Goal: Information Seeking & Learning: Learn about a topic

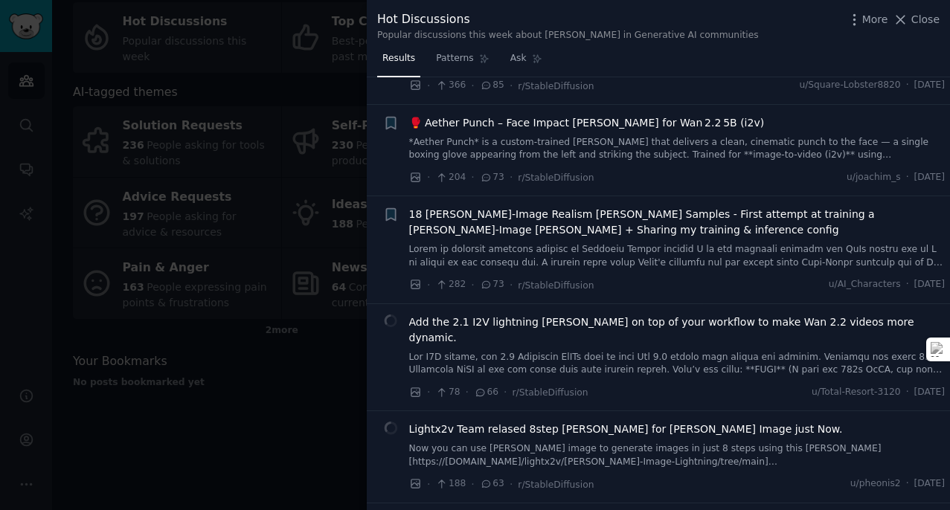
scroll to position [679, 0]
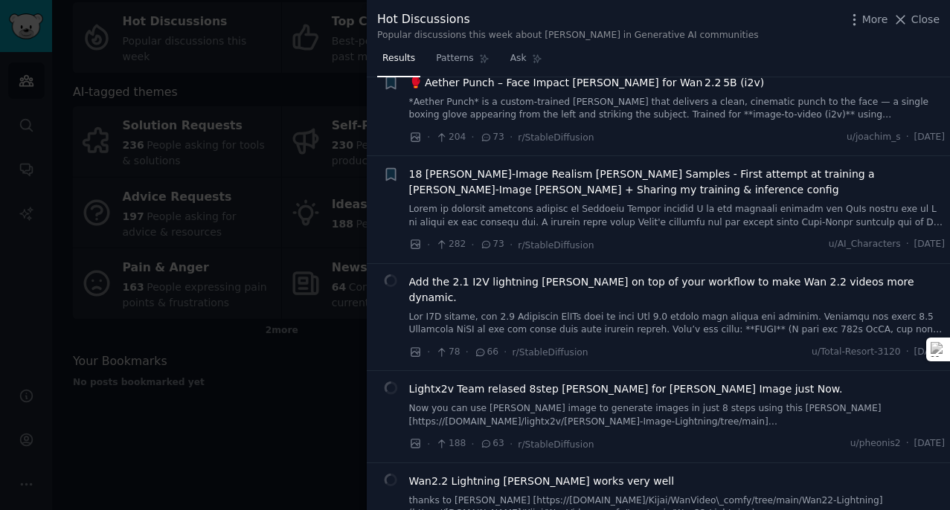
click at [580, 183] on div "18 [PERSON_NAME]-Image Realism [PERSON_NAME] Samples - First attempt at trainin…" at bounding box center [677, 198] width 536 height 62
click at [579, 167] on span "18 [PERSON_NAME]-Image Realism [PERSON_NAME] Samples - First attempt at trainin…" at bounding box center [677, 182] width 536 height 31
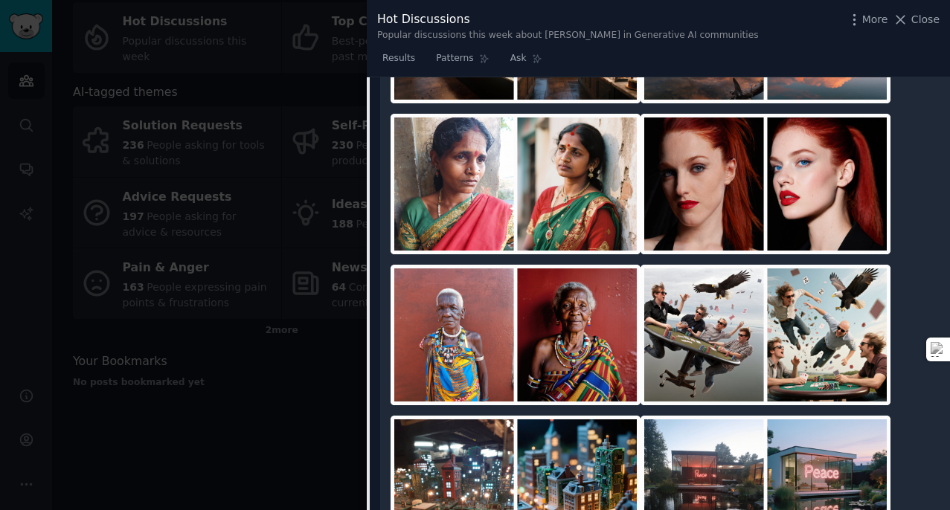
scroll to position [1929, 0]
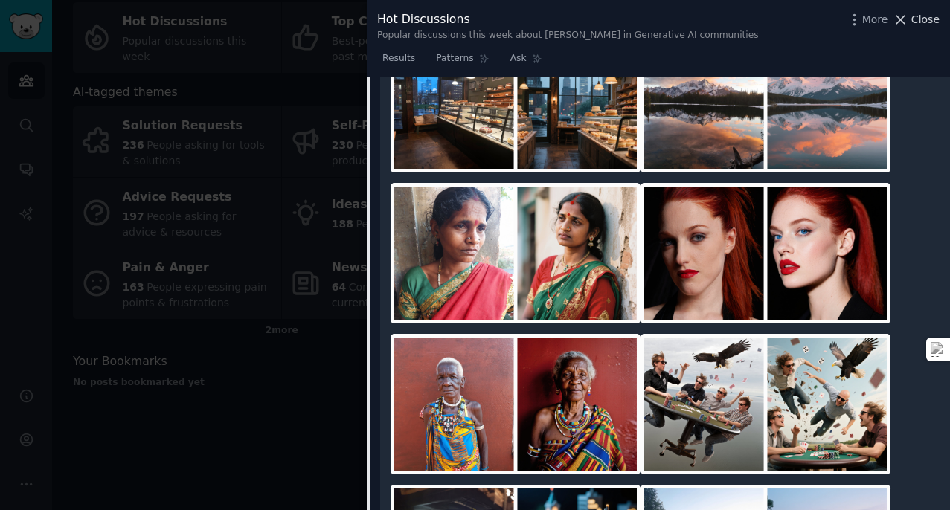
click at [901, 17] on icon at bounding box center [900, 20] width 16 height 16
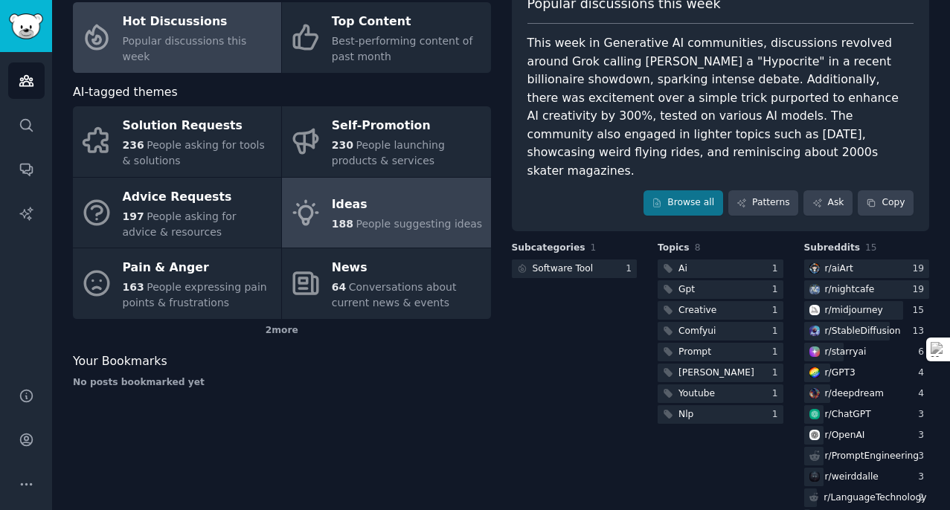
click at [425, 230] on span "People suggesting ideas" at bounding box center [418, 224] width 126 height 12
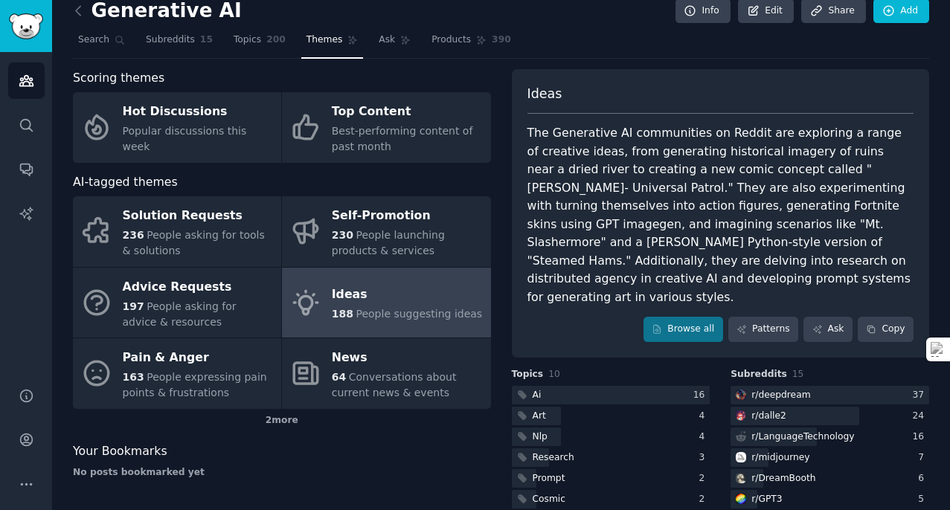
scroll to position [101, 0]
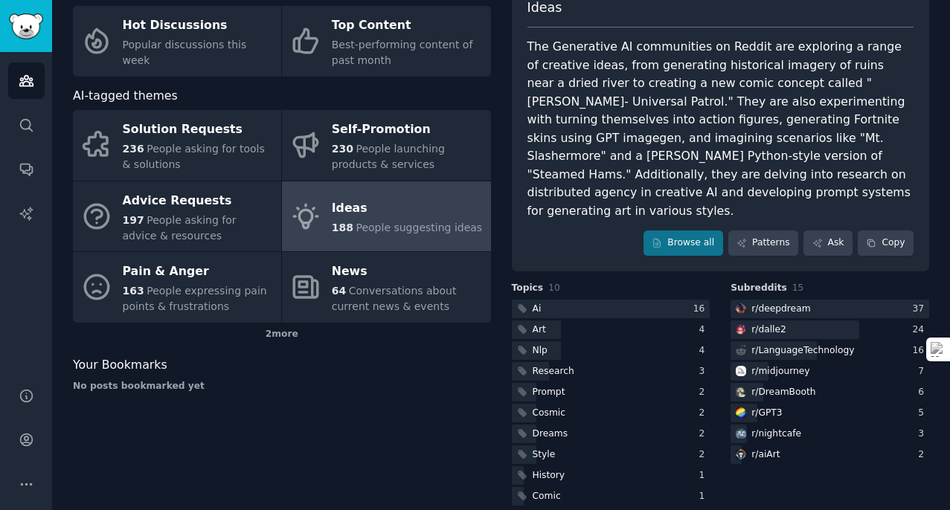
click at [656, 300] on div "Ai 16 Art 4 Nlp 4 Research 3 Prompt 2 Cosmic 2 Dreams 2 Style 2 History 1 Comic…" at bounding box center [611, 403] width 199 height 206
click at [658, 300] on div at bounding box center [611, 309] width 199 height 19
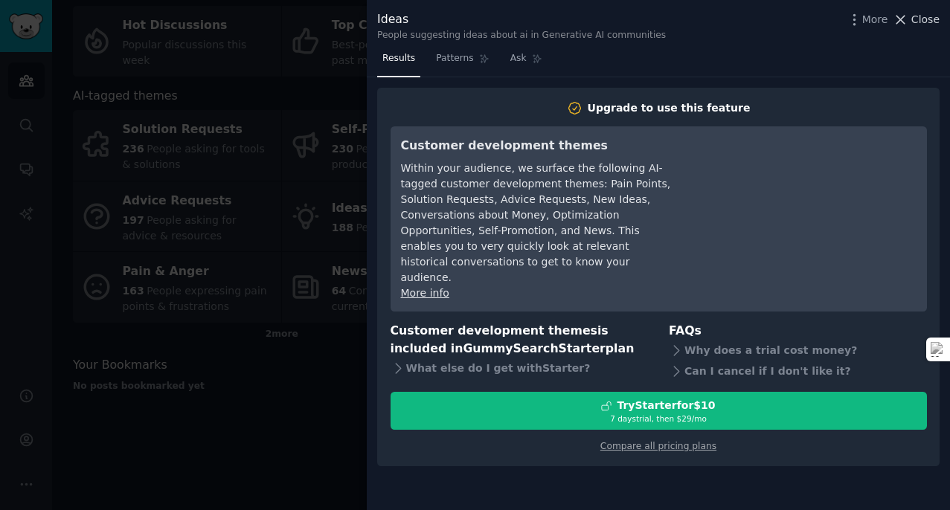
click at [908, 24] on icon at bounding box center [900, 20] width 16 height 16
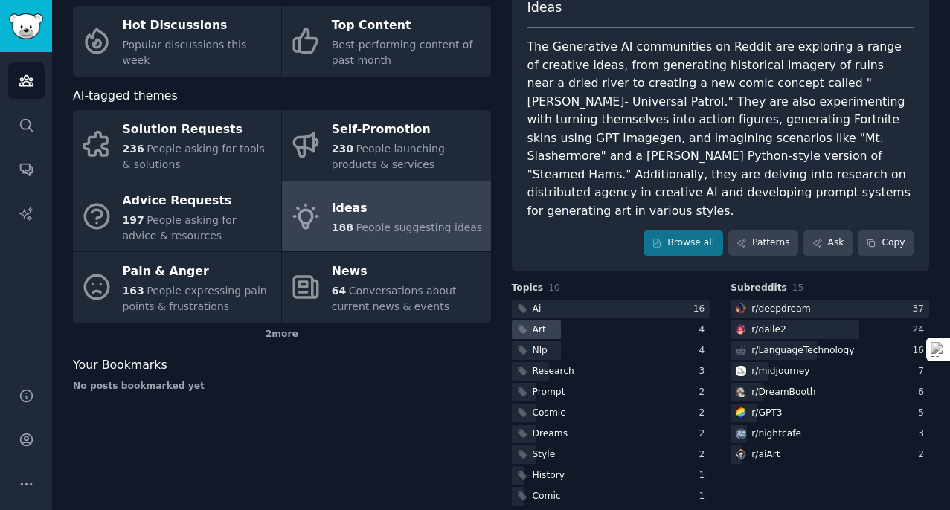
click at [691, 320] on div "Art" at bounding box center [611, 329] width 199 height 19
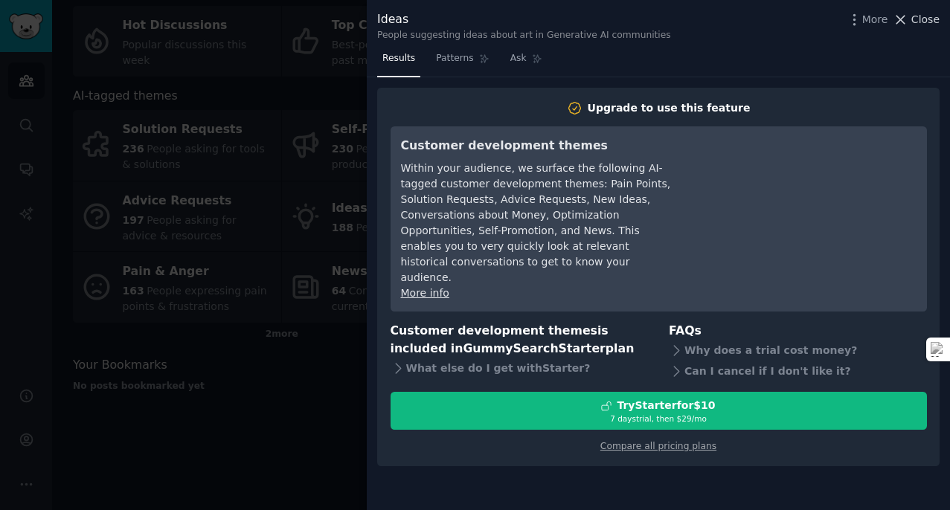
click at [918, 18] on span "Close" at bounding box center [925, 20] width 28 height 16
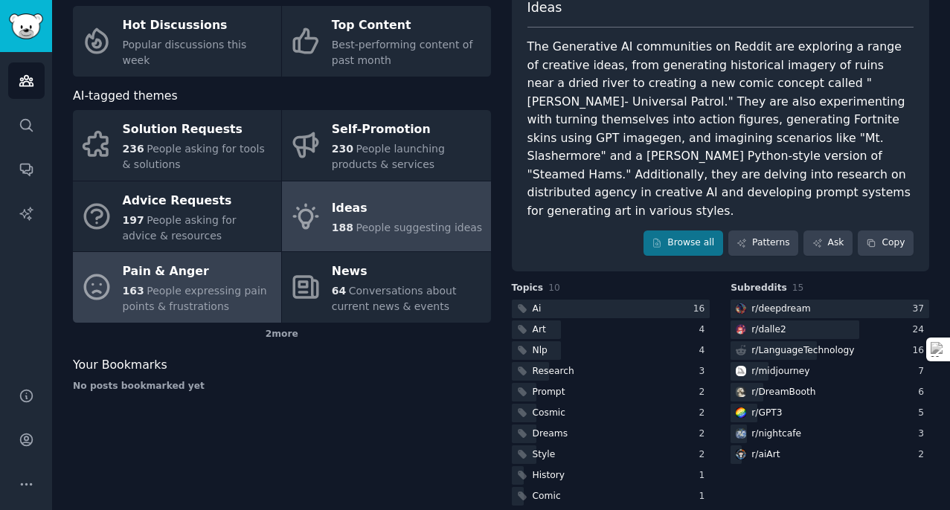
click at [224, 307] on div "163 People expressing pain points & frustrations" at bounding box center [198, 298] width 151 height 31
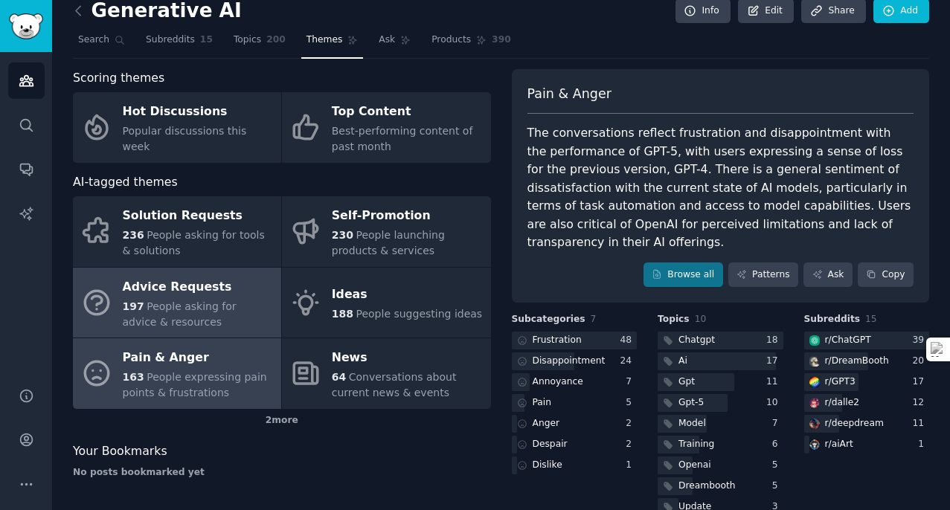
scroll to position [65, 0]
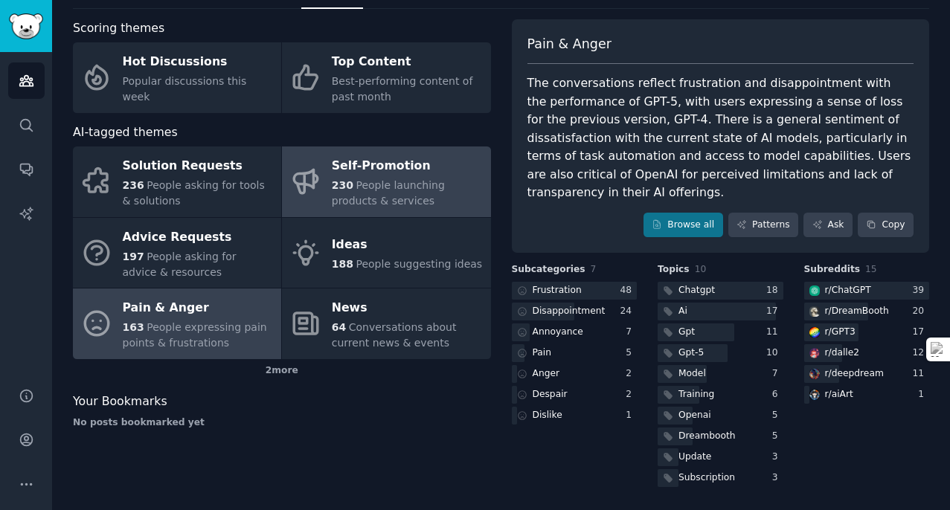
click at [407, 192] on div "230 People launching products & services" at bounding box center [407, 193] width 151 height 31
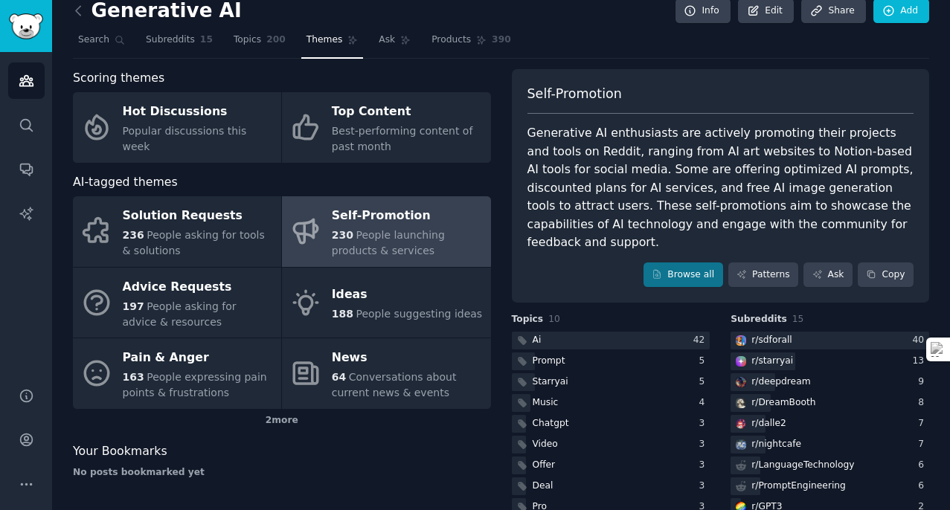
scroll to position [65, 0]
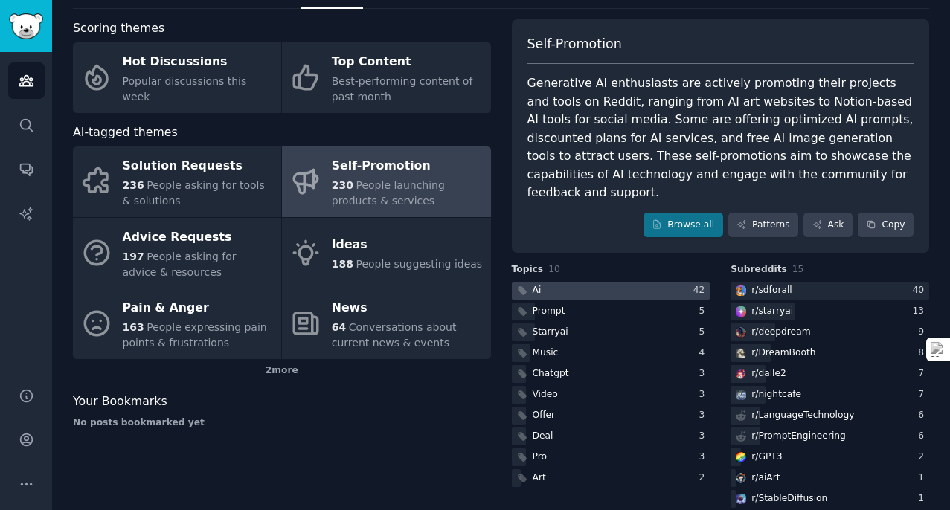
click at [642, 282] on div at bounding box center [611, 291] width 199 height 19
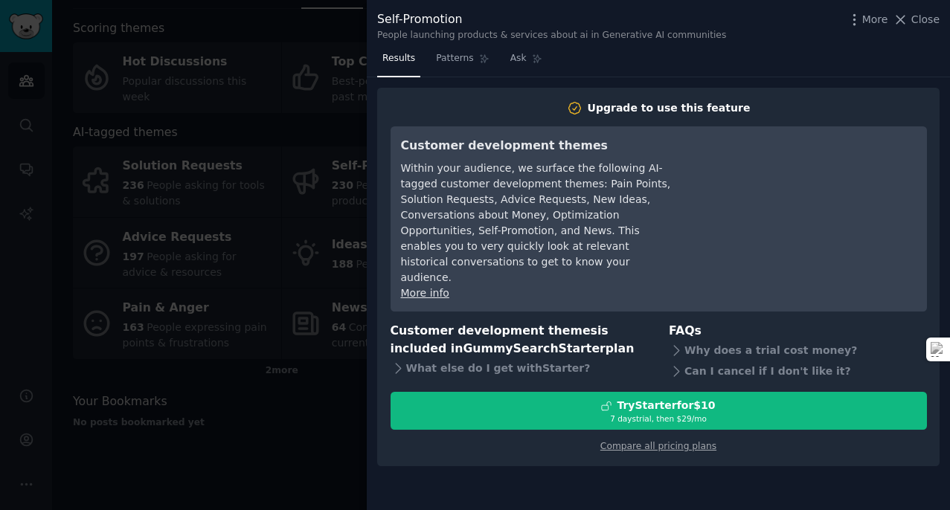
click at [670, 109] on div "Upgrade to use this feature" at bounding box center [668, 108] width 163 height 16
click at [908, 23] on icon at bounding box center [900, 20] width 16 height 16
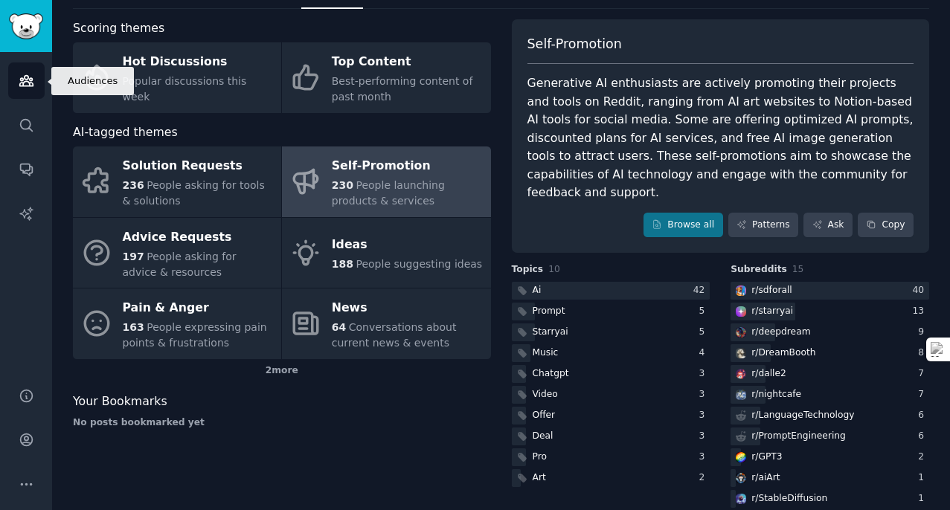
click at [29, 89] on link "Audiences" at bounding box center [26, 80] width 36 height 36
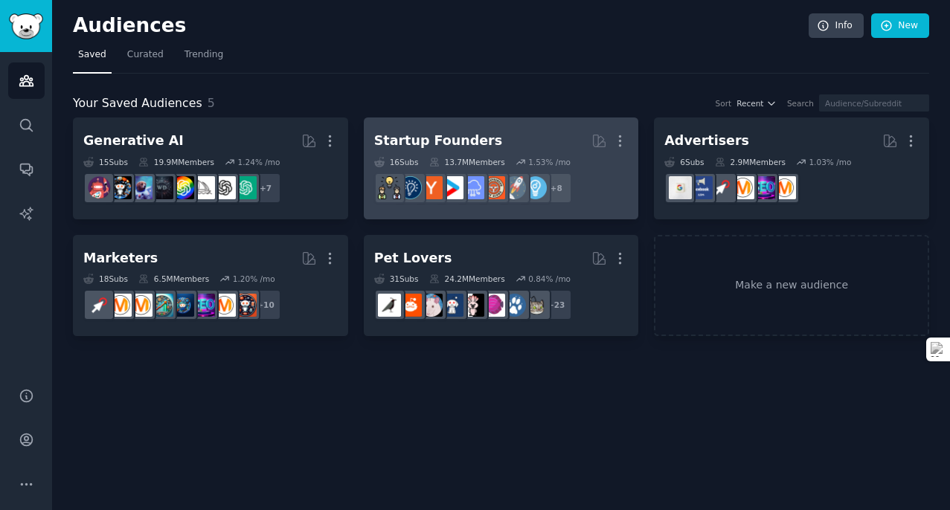
click at [483, 139] on h2 "Startup Founders More" at bounding box center [501, 141] width 254 height 26
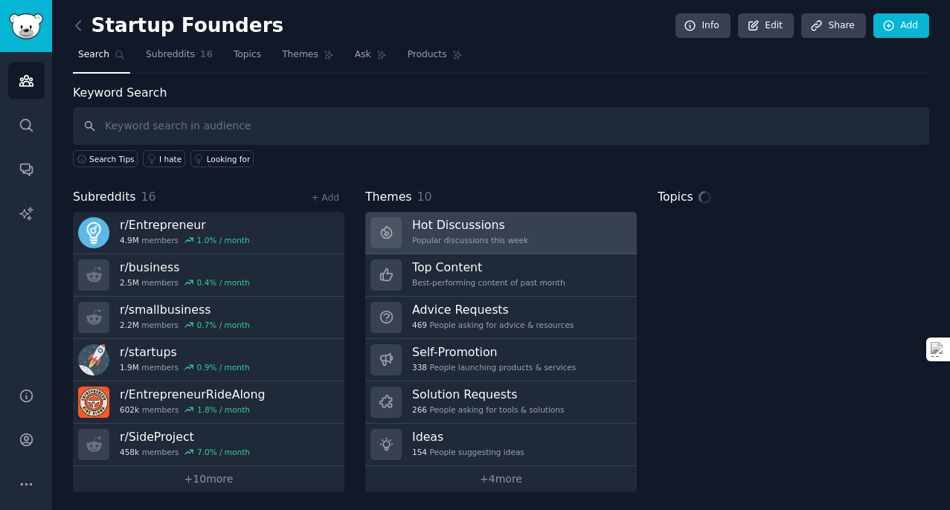
click at [492, 236] on div "Popular discussions this week" at bounding box center [470, 240] width 116 height 10
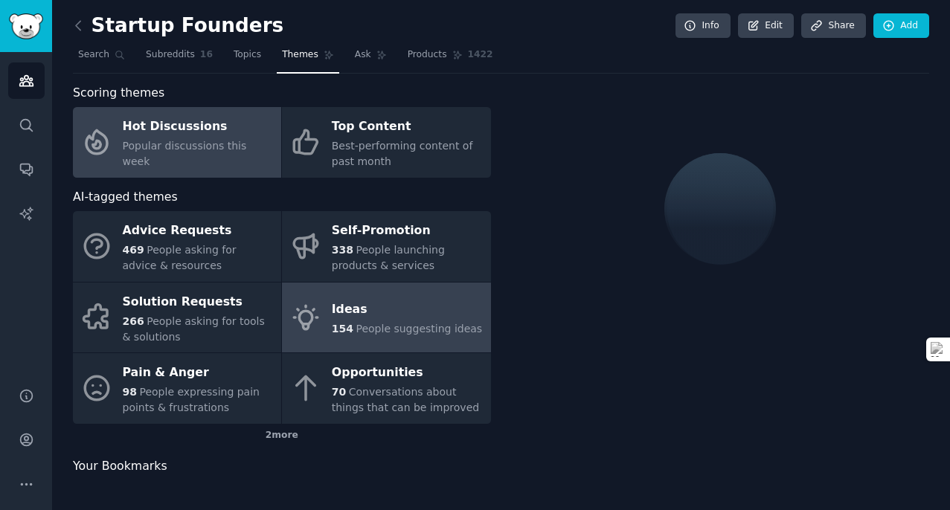
click at [419, 324] on span "People suggesting ideas" at bounding box center [418, 329] width 126 height 12
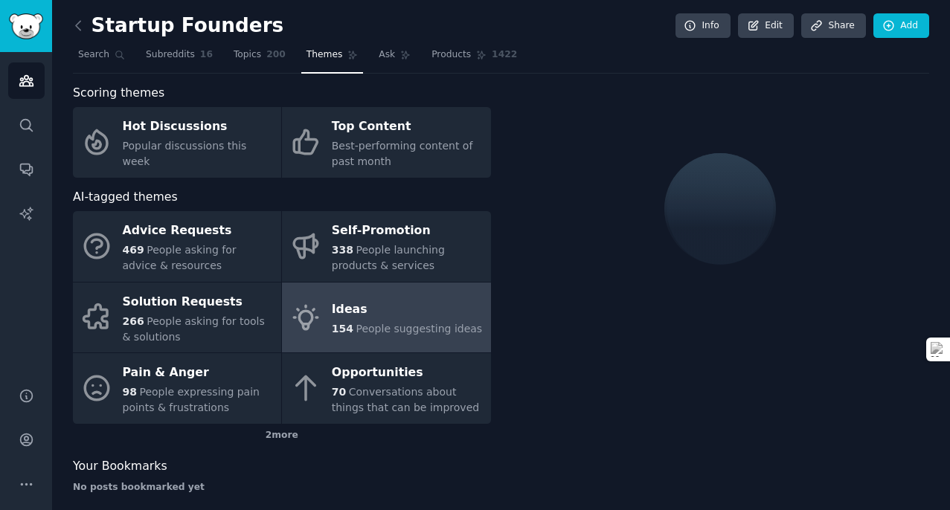
scroll to position [15, 0]
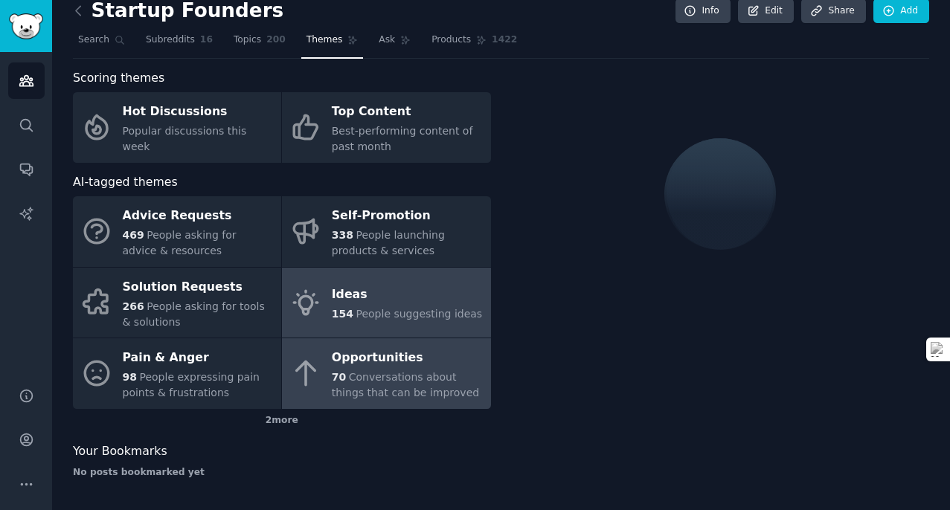
click at [416, 377] on span "Conversations about things that can be improved" at bounding box center [405, 385] width 147 height 28
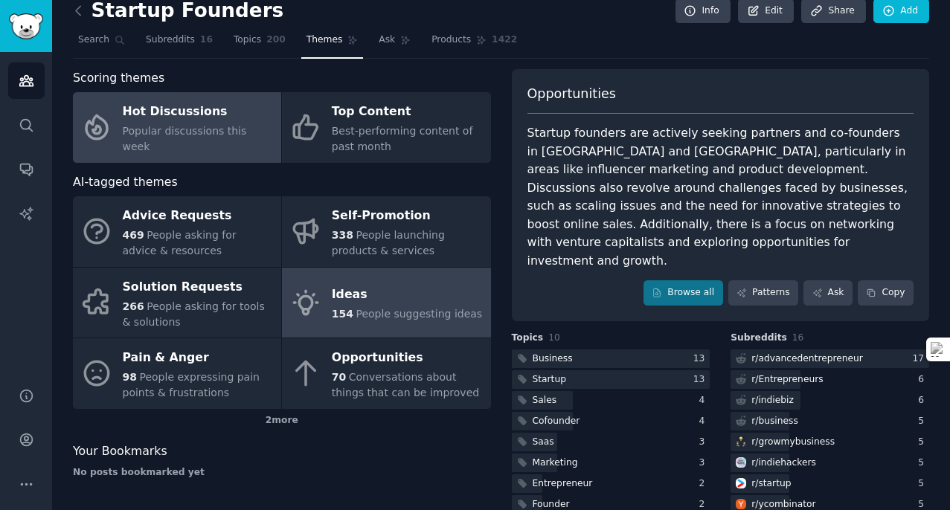
click at [401, 315] on span "People suggesting ideas" at bounding box center [418, 314] width 126 height 12
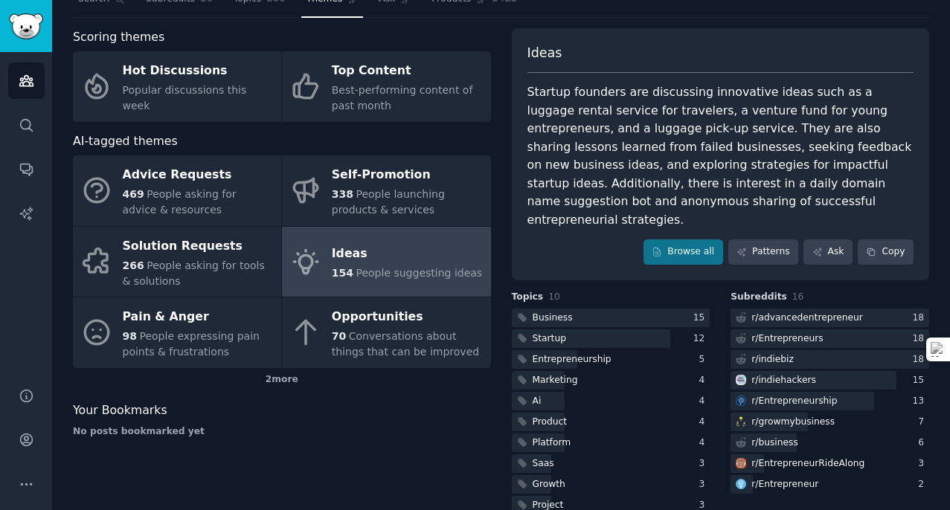
scroll to position [60, 0]
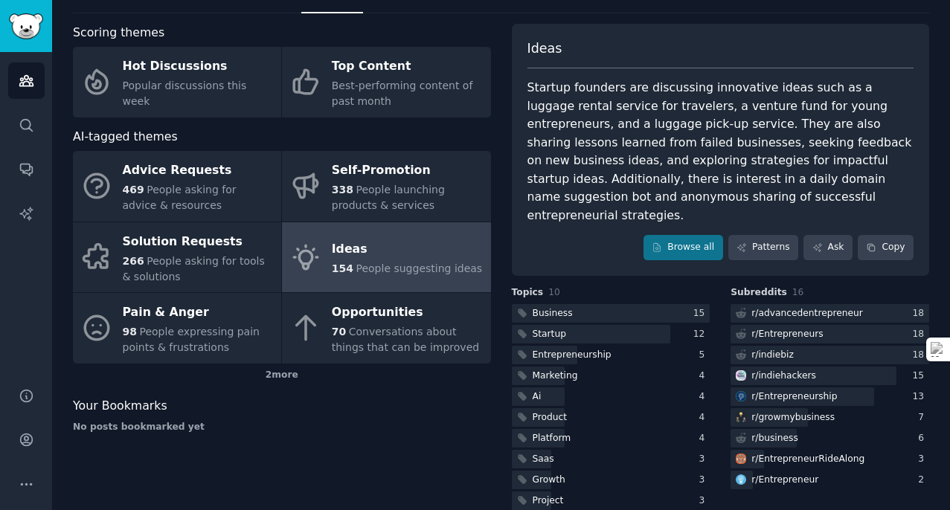
click at [447, 259] on div "Ideas" at bounding box center [407, 250] width 150 height 24
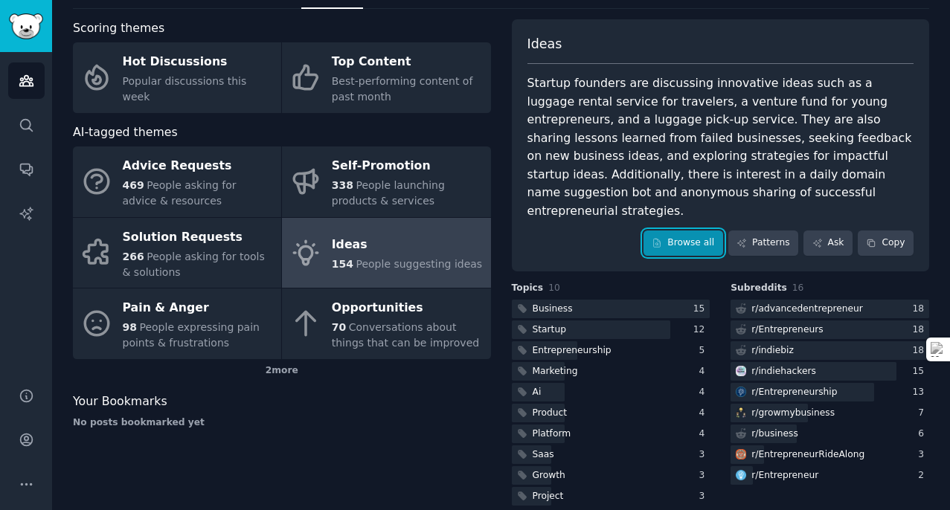
click at [664, 230] on link "Browse all" at bounding box center [683, 242] width 80 height 25
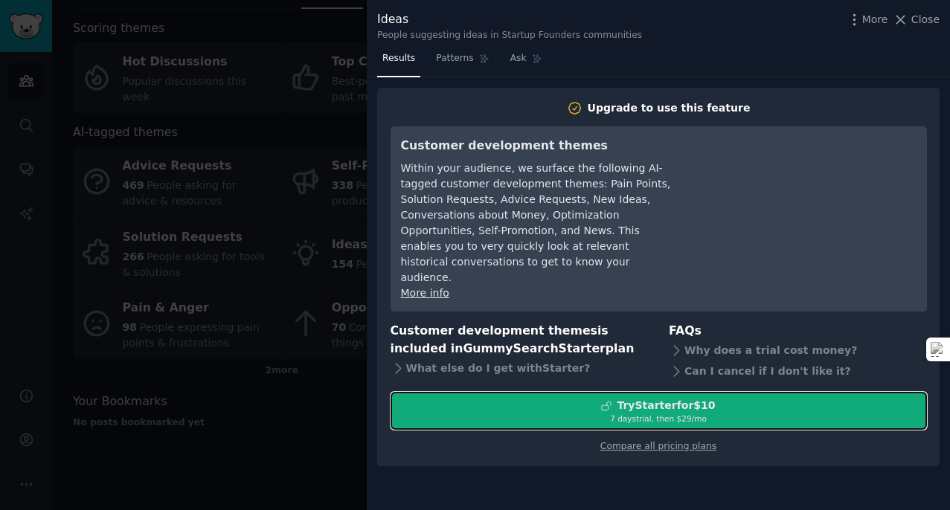
click at [681, 413] on div "7 days trial, then $ 29 /mo" at bounding box center [658, 418] width 535 height 10
